Goal: Navigation & Orientation: Find specific page/section

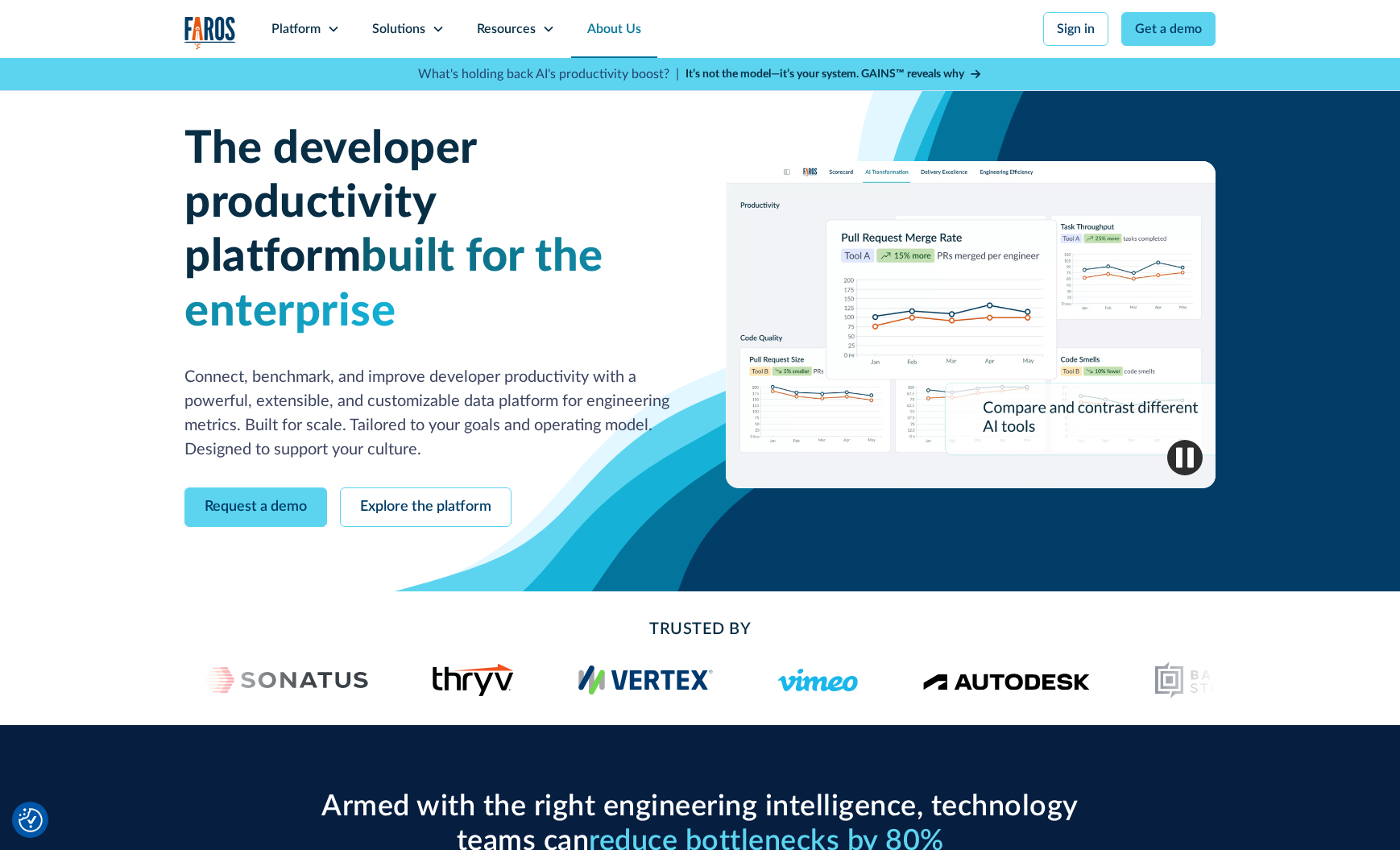
click at [604, 24] on link "About Us" at bounding box center [614, 29] width 86 height 58
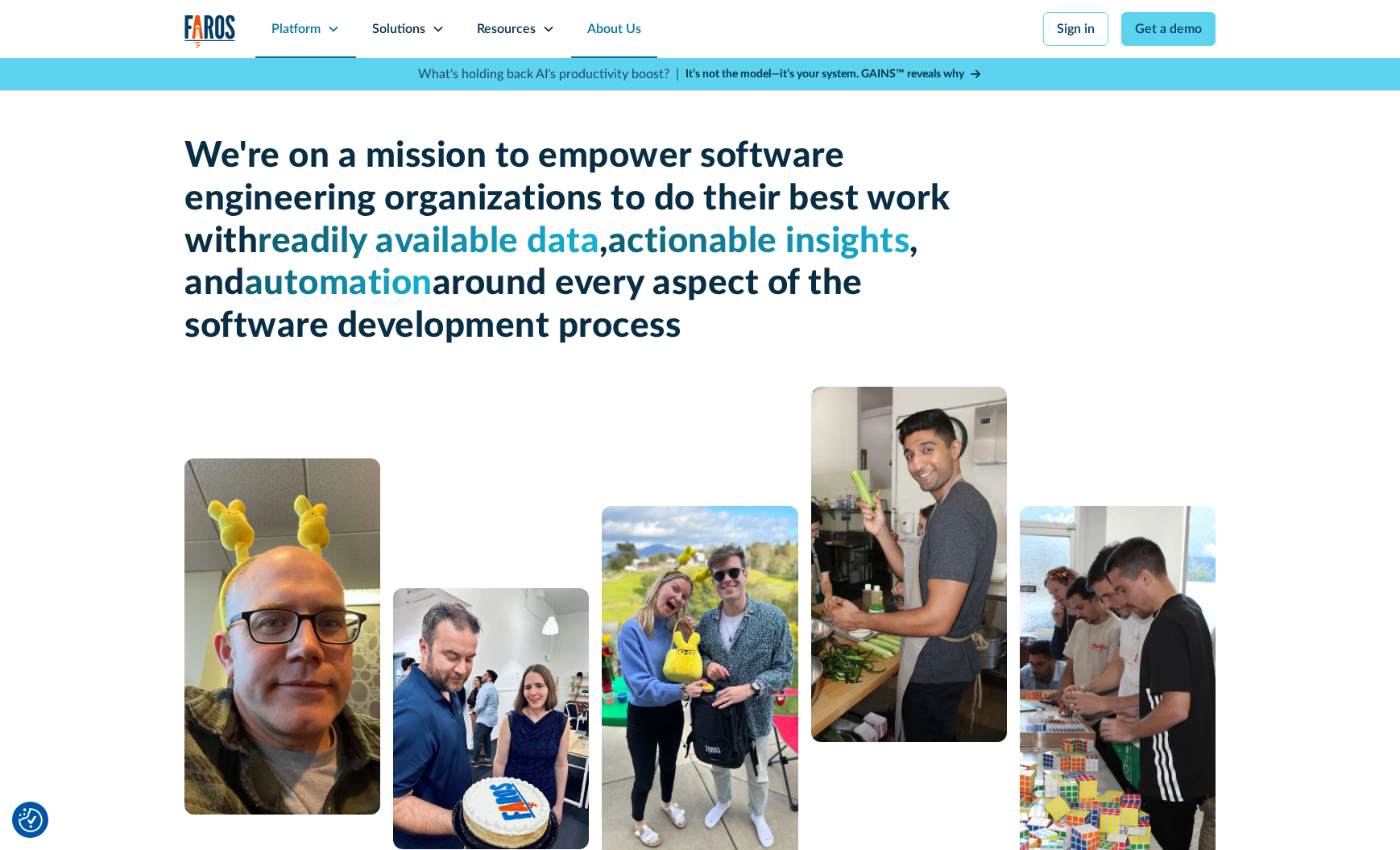
click at [324, 33] on div "Platform" at bounding box center [305, 29] width 101 height 58
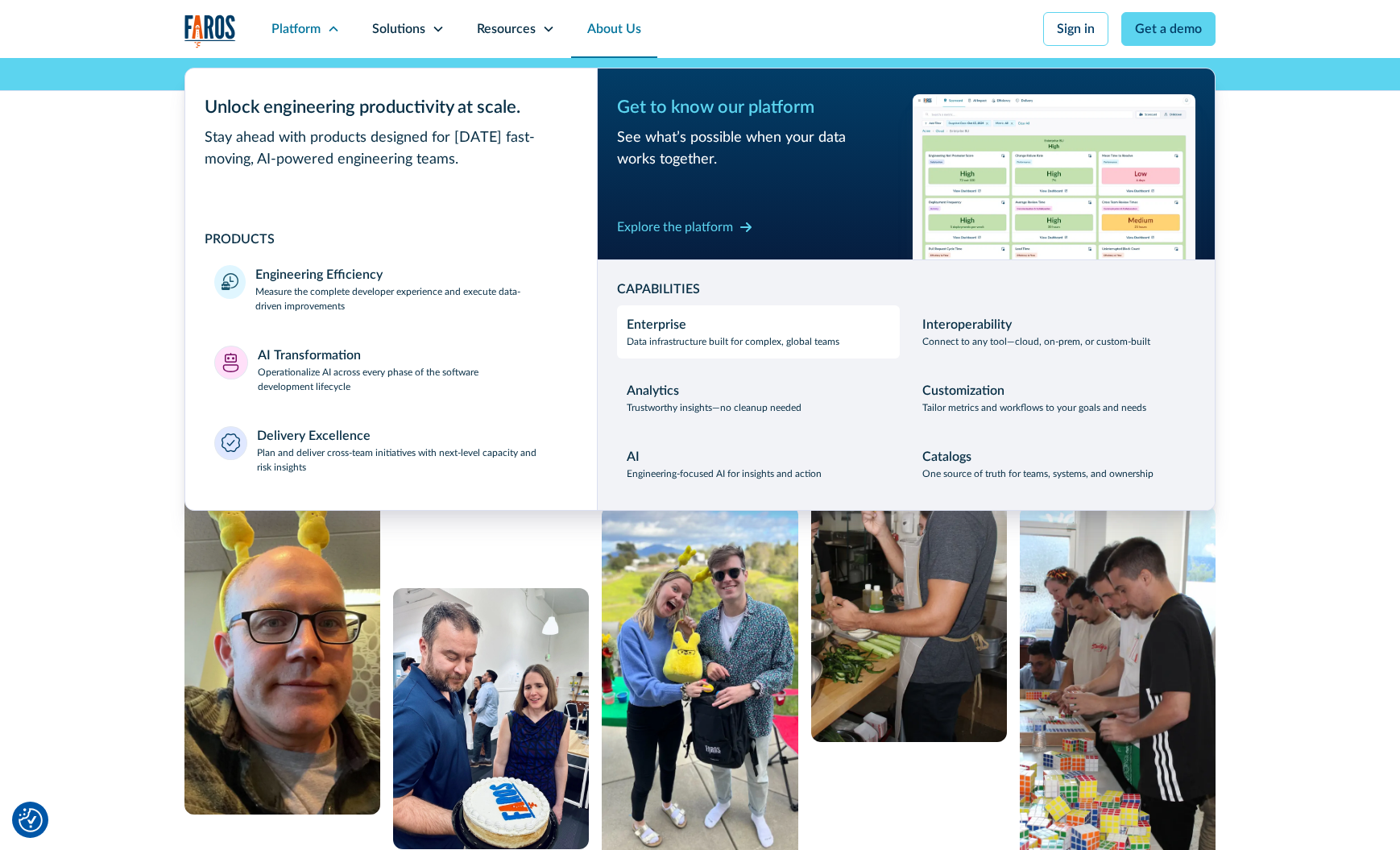
click at [680, 332] on div "Enterprise" at bounding box center [657, 325] width 60 height 19
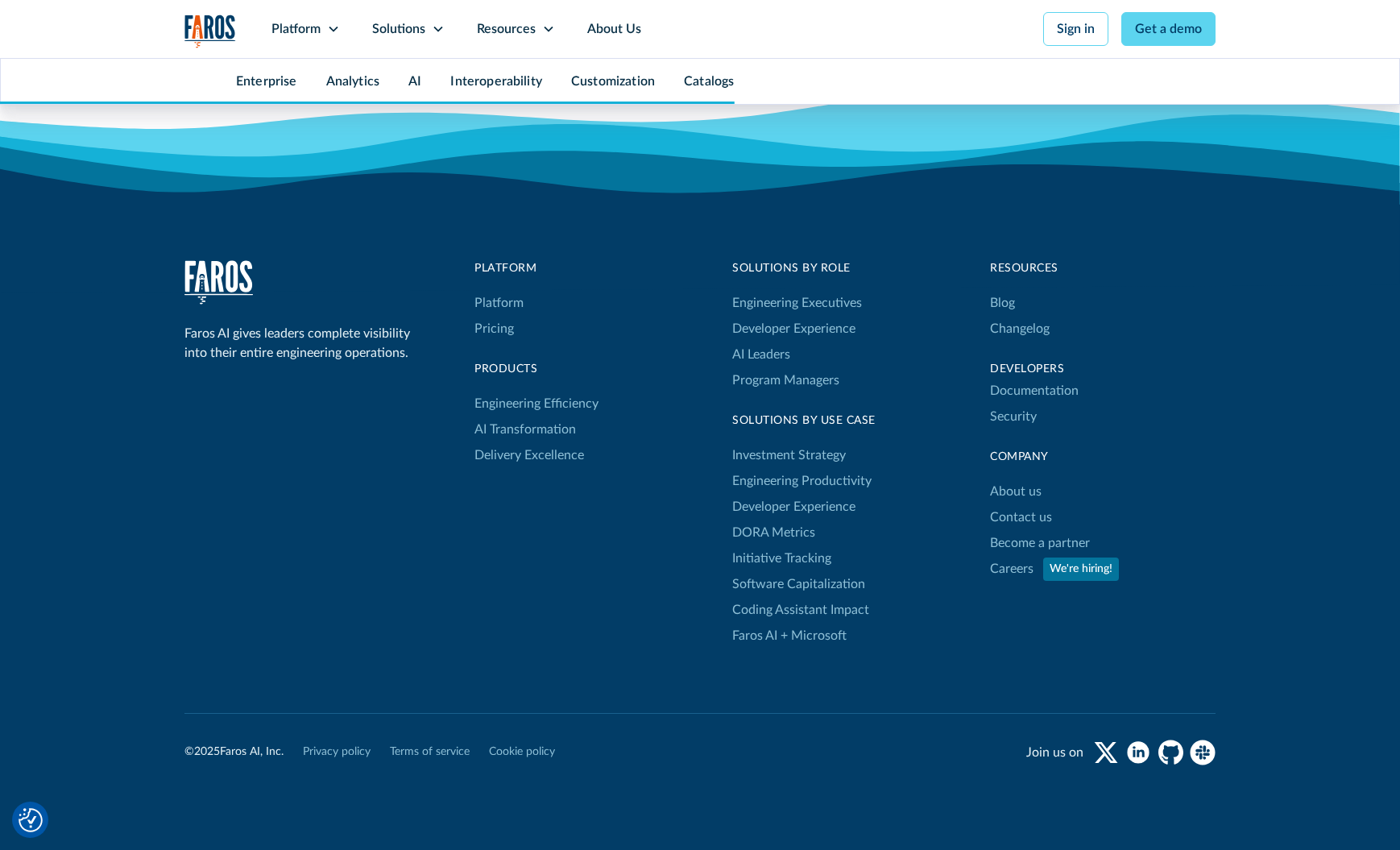
scroll to position [8314, 0]
